Goal: Transaction & Acquisition: Download file/media

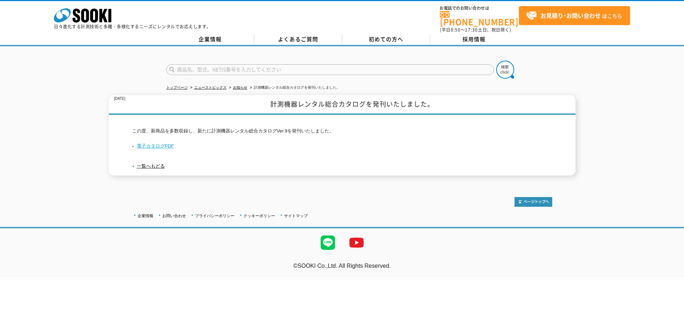
click at [165, 143] on link "電子カタログPDF" at bounding box center [153, 145] width 42 height 5
click at [170, 143] on link "電子カタログPDF" at bounding box center [153, 145] width 42 height 5
